Goal: Check status: Check status

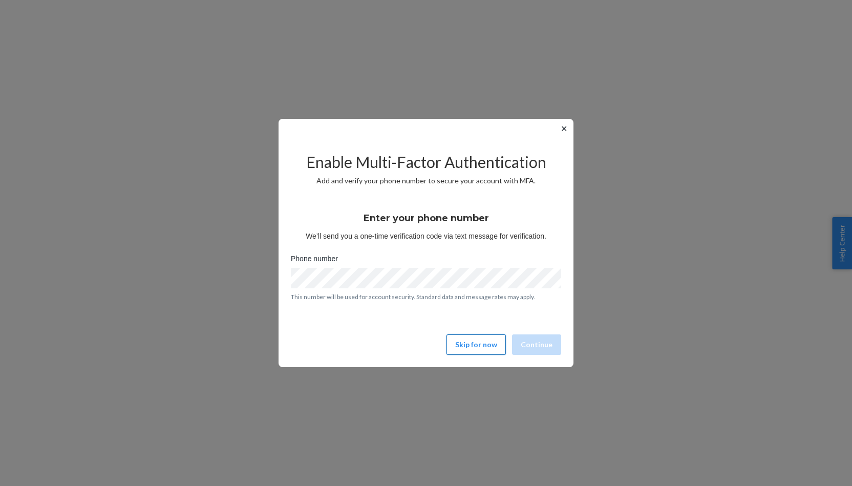
click at [502, 348] on button "Skip for now" at bounding box center [475, 344] width 59 height 20
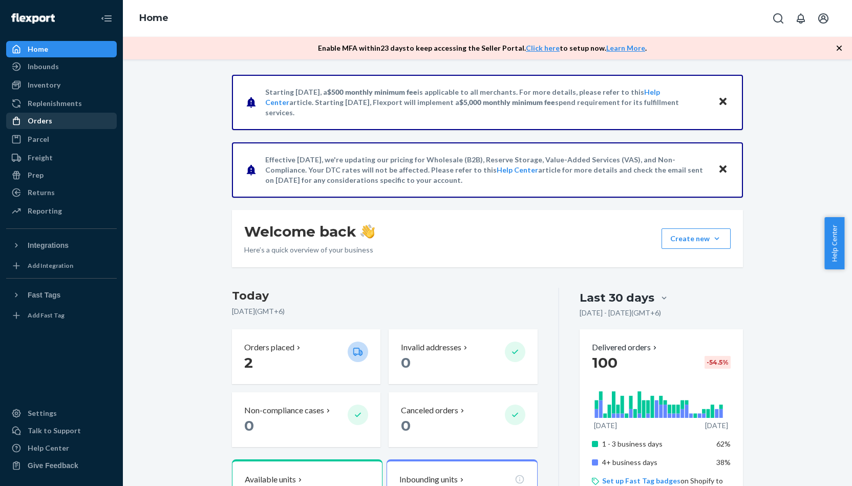
click at [39, 123] on div "Orders" at bounding box center [40, 121] width 25 height 10
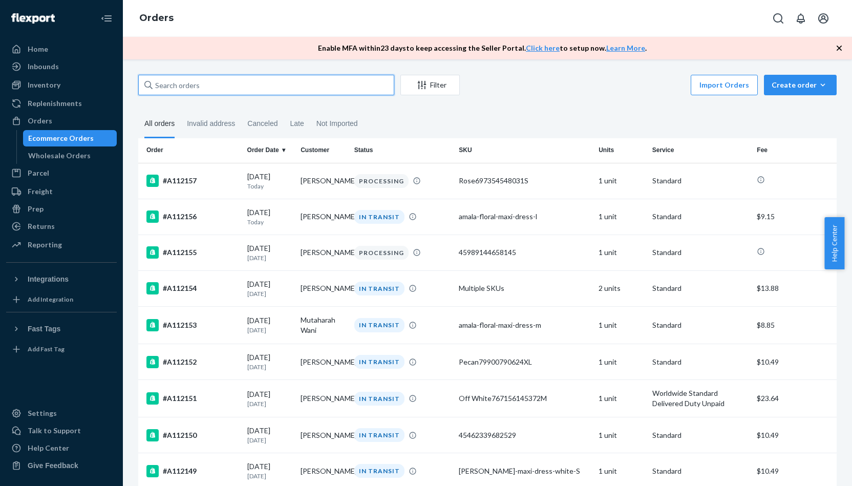
click at [304, 94] on input "text" at bounding box center [266, 85] width 256 height 20
paste input "#A112143"
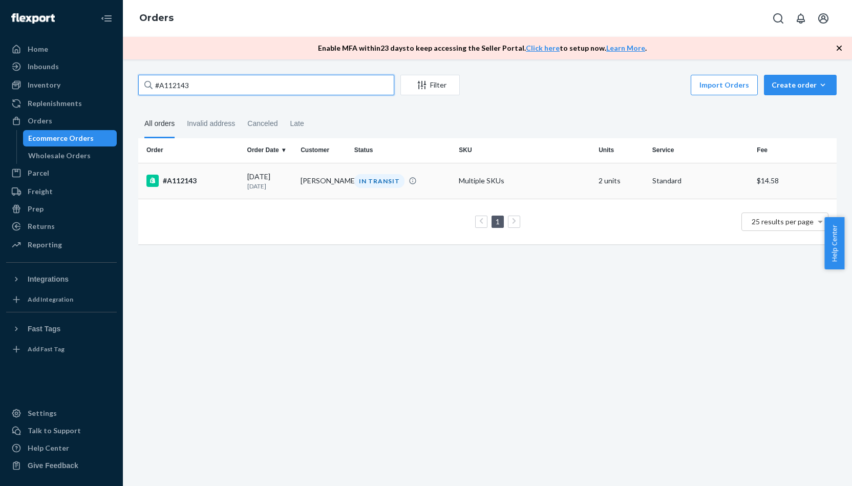
type input "#A112143"
click at [243, 177] on td "[DATE] [DATE]" at bounding box center [270, 181] width 54 height 36
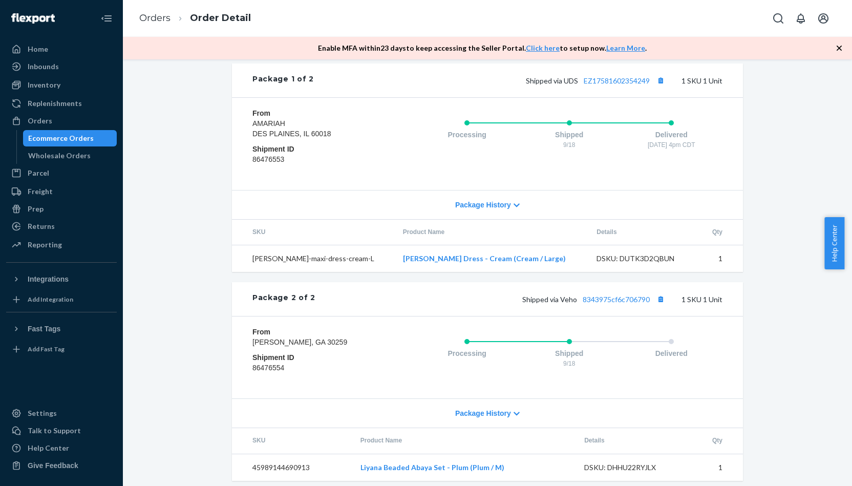
scroll to position [496, 0]
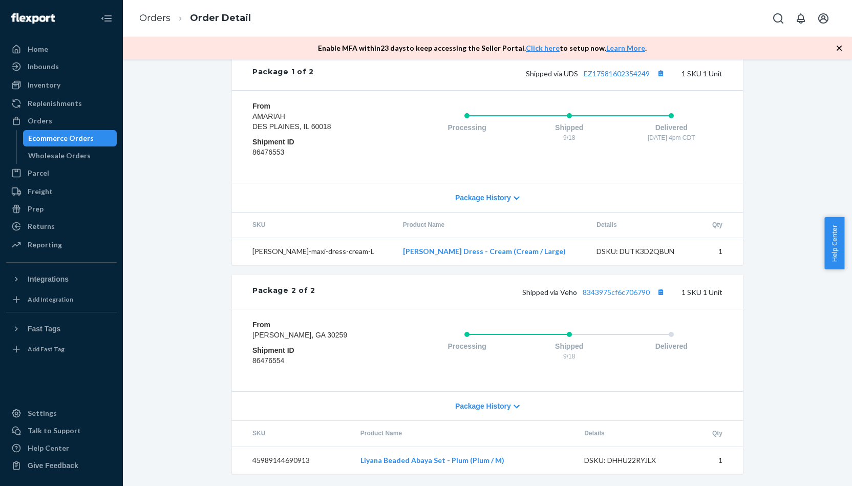
click at [835, 253] on span "Help Center" at bounding box center [834, 243] width 20 height 52
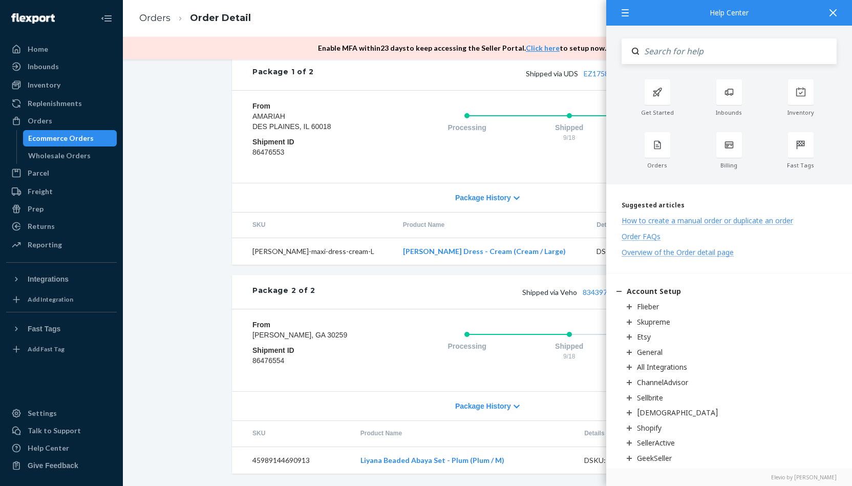
click at [161, 184] on div "Shopify Order # #A112143 • Standard / $14.58 View Details Create Return Duplica…" at bounding box center [488, 46] width 714 height 879
click at [831, 11] on icon at bounding box center [832, 12] width 7 height 7
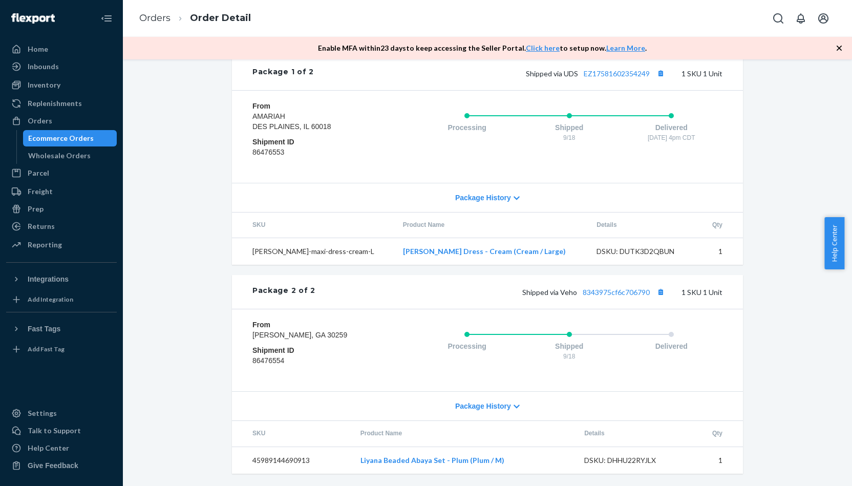
click at [842, 46] on icon "button" at bounding box center [839, 48] width 10 height 10
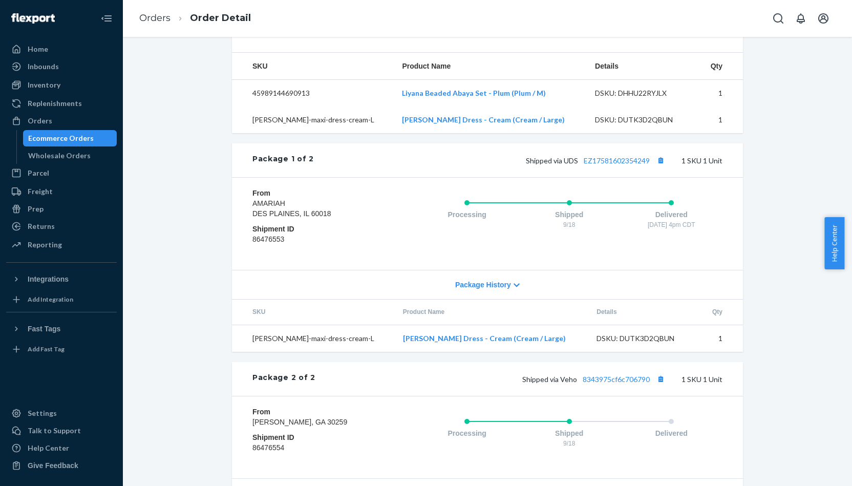
scroll to position [474, 0]
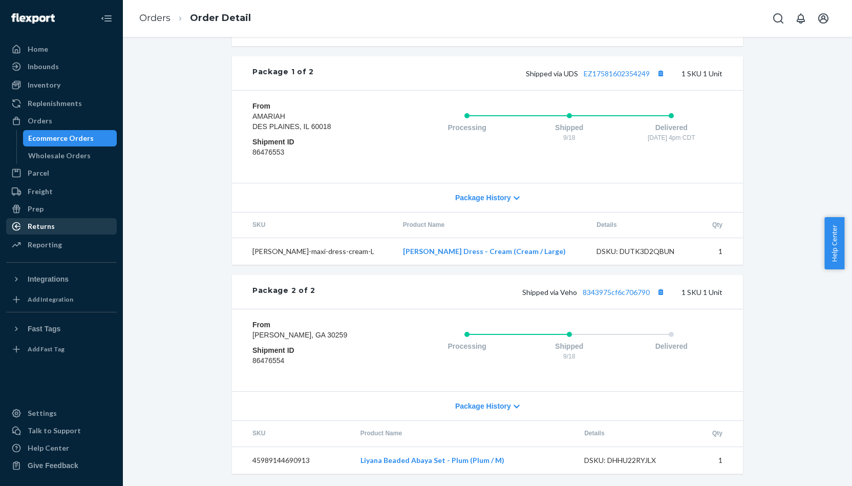
click at [47, 220] on div "Returns" at bounding box center [61, 226] width 109 height 14
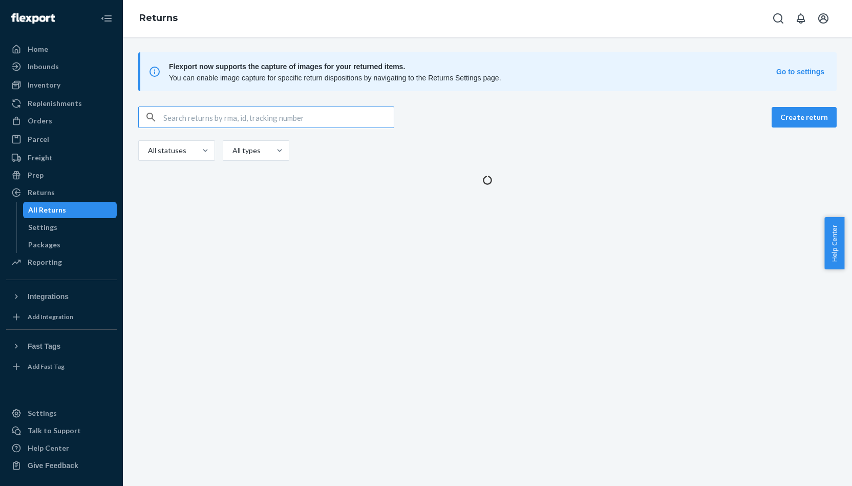
click at [279, 126] on input "text" at bounding box center [278, 117] width 230 height 20
click at [279, 124] on input "text" at bounding box center [278, 117] width 230 height 20
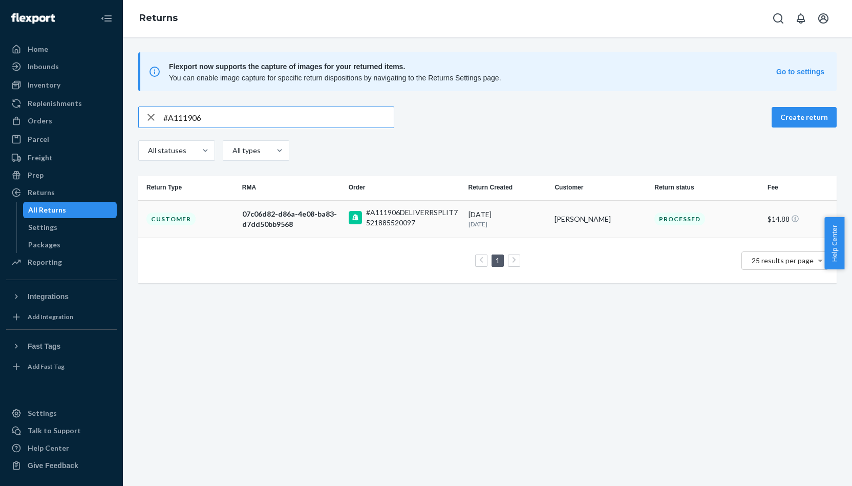
type input "#A111906"
click at [261, 211] on div "07c06d82-d86a-4e08-ba83-d7dd50bb9568" at bounding box center [291, 219] width 98 height 20
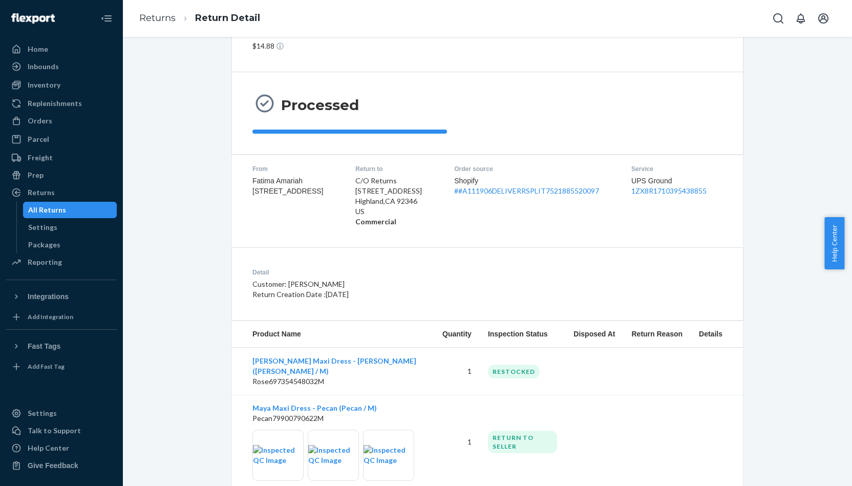
scroll to position [92, 0]
